Goal: Task Accomplishment & Management: Use online tool/utility

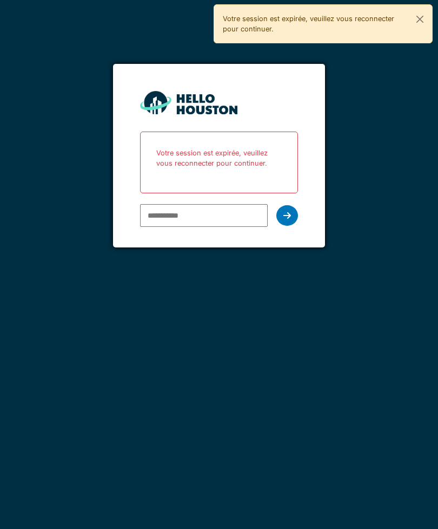
click at [240, 207] on input "email" at bounding box center [204, 215] width 128 height 23
click at [225, 215] on input "email" at bounding box center [204, 215] width 128 height 23
type input "*"
type input "**********"
click at [293, 212] on div at bounding box center [288, 215] width 22 height 21
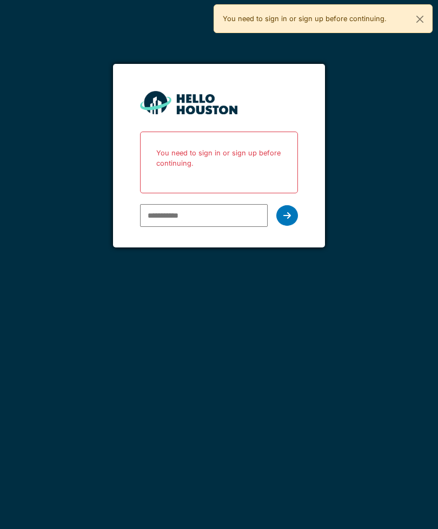
click at [170, 214] on input "email" at bounding box center [204, 215] width 128 height 23
type input "**********"
click at [287, 211] on icon at bounding box center [288, 215] width 8 height 9
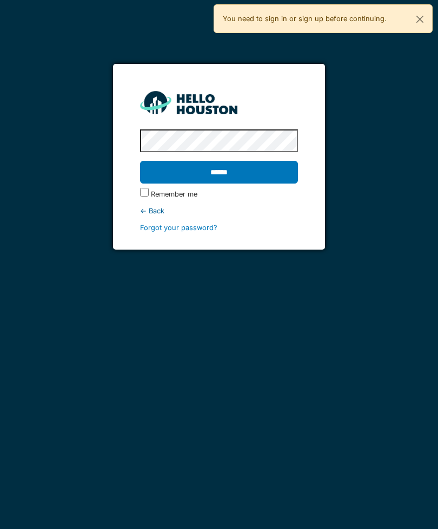
click at [219, 172] on input "******" at bounding box center [219, 172] width 158 height 23
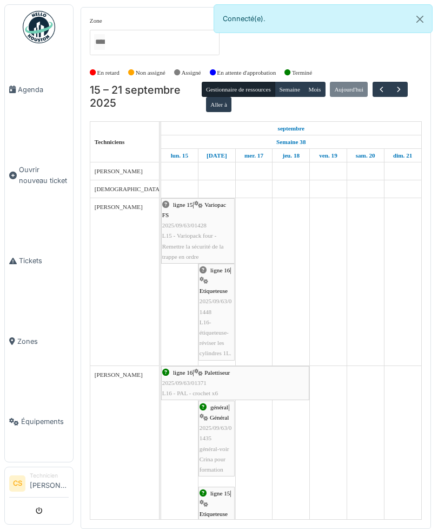
click at [31, 94] on span "Agenda" at bounding box center [43, 89] width 51 height 10
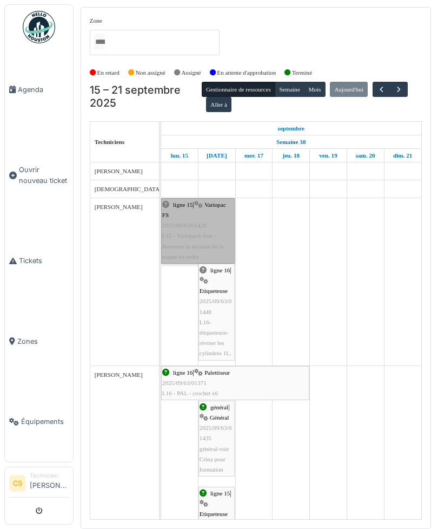
click at [201, 227] on link "ligne 15 | Variopac FS 2025/09/63/01428 L15 - Variopack four - Remettre la sécu…" at bounding box center [198, 230] width 74 height 65
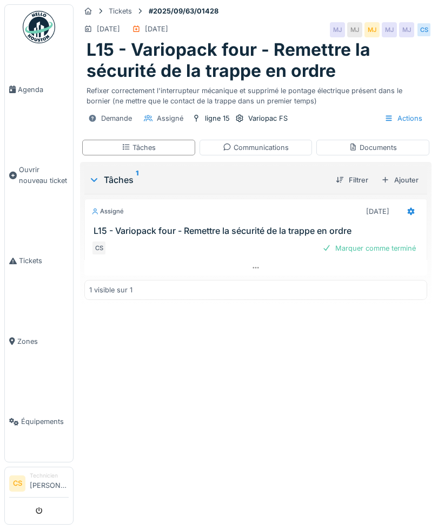
click at [110, 282] on div "1 visible sur 1" at bounding box center [255, 290] width 343 height 20
click at [25, 83] on link "Agenda" at bounding box center [39, 89] width 68 height 81
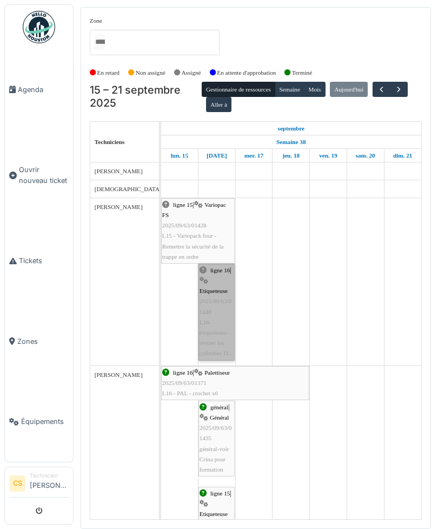
click at [212, 300] on link "ligne 16 | Etiqueteuse 2025/09/63/01448 L16-étiqueteuse-réviser les cylindres 1…" at bounding box center [217, 312] width 36 height 97
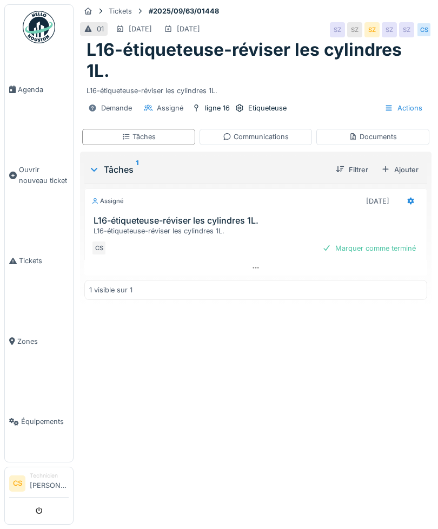
click at [148, 227] on div "L16-étiqueteuse-réviser les cylindres 1L." at bounding box center [258, 231] width 329 height 10
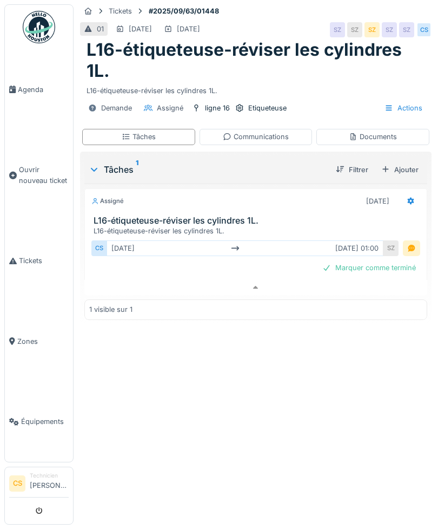
click at [34, 87] on span "Agenda" at bounding box center [43, 89] width 51 height 10
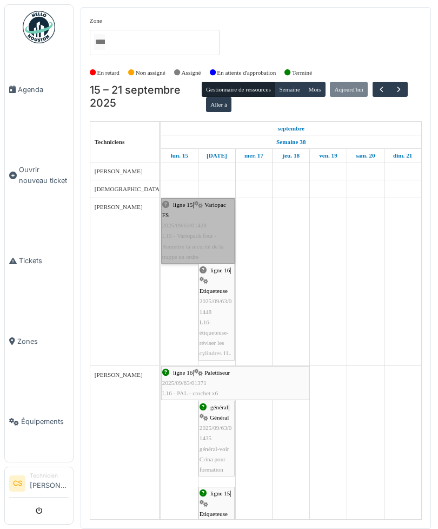
click at [193, 223] on link "ligne 15 | Variopac FS 2025/09/63/01428 L15 - Variopack four - Remettre la sécu…" at bounding box center [198, 230] width 74 height 65
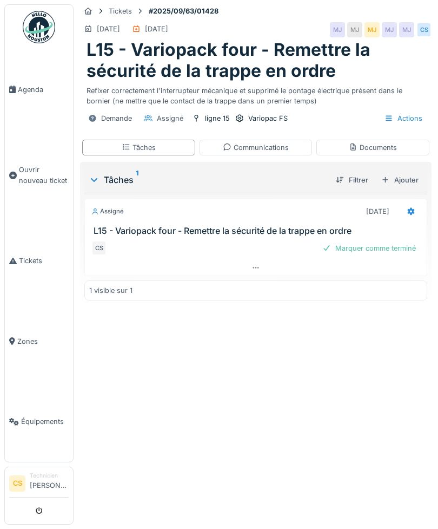
click at [407, 114] on div "Actions" at bounding box center [404, 118] width 48 height 16
click at [355, 96] on div "Refixer correctement l'interrupteur mécanique et supprimé le pontage électrique…" at bounding box center [256, 93] width 339 height 25
click at [116, 180] on div "Tâches 1" at bounding box center [208, 179] width 239 height 13
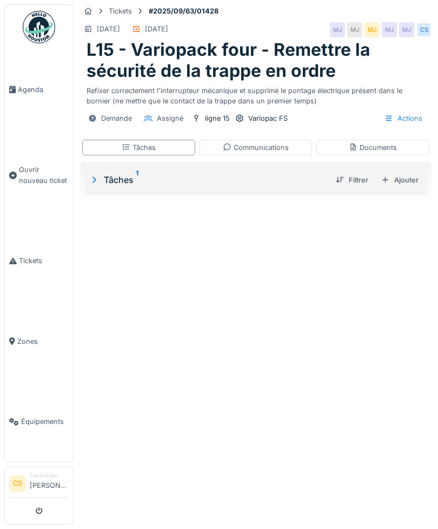
click at [110, 173] on div "Tâches 1" at bounding box center [208, 179] width 239 height 13
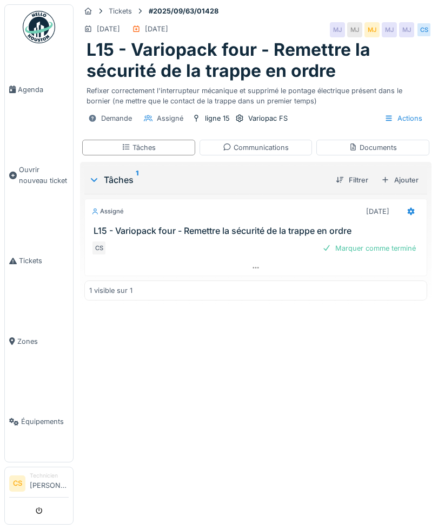
click at [163, 147] on div "Tâches" at bounding box center [138, 148] width 113 height 16
click at [279, 145] on div "Communications" at bounding box center [256, 147] width 66 height 10
